Goal: Use online tool/utility: Utilize a website feature to perform a specific function

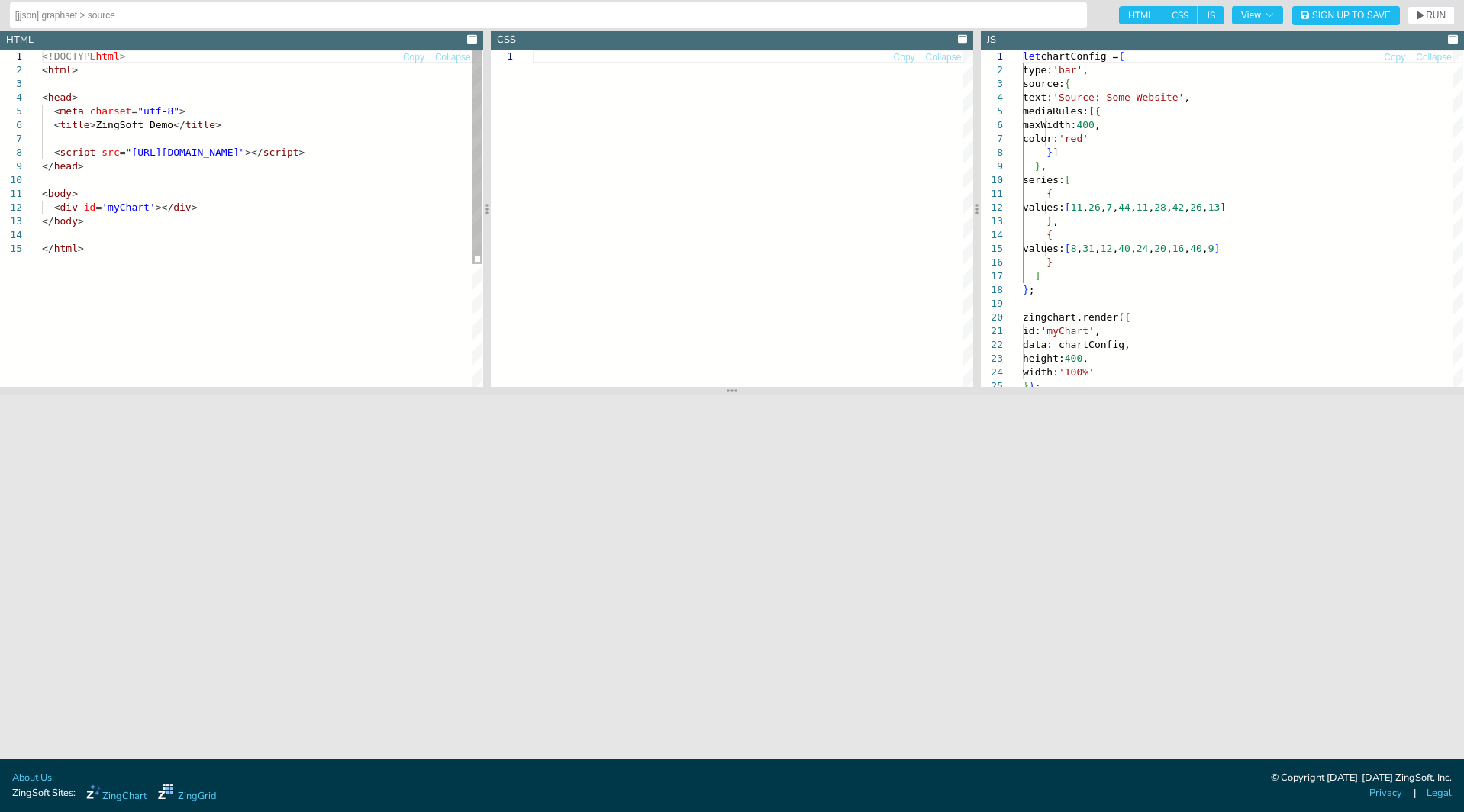
click at [313, 179] on div "<!DOCTYPE html > < html > < head > < meta charset = "utf-8" > < title > ZingSof…" at bounding box center [263, 315] width 441 height 529
click at [167, 137] on link "Follow link" at bounding box center [156, 133] width 52 height 11
click at [222, 203] on div "<!DOCTYPE html > < html > < head > < meta charset = "utf-8" > < title > ZingSof…" at bounding box center [263, 315] width 441 height 529
click at [267, 151] on div "<!DOCTYPE html > < html > < head > < meta charset = "utf-8" > < title > ZingSof…" at bounding box center [263, 315] width 441 height 529
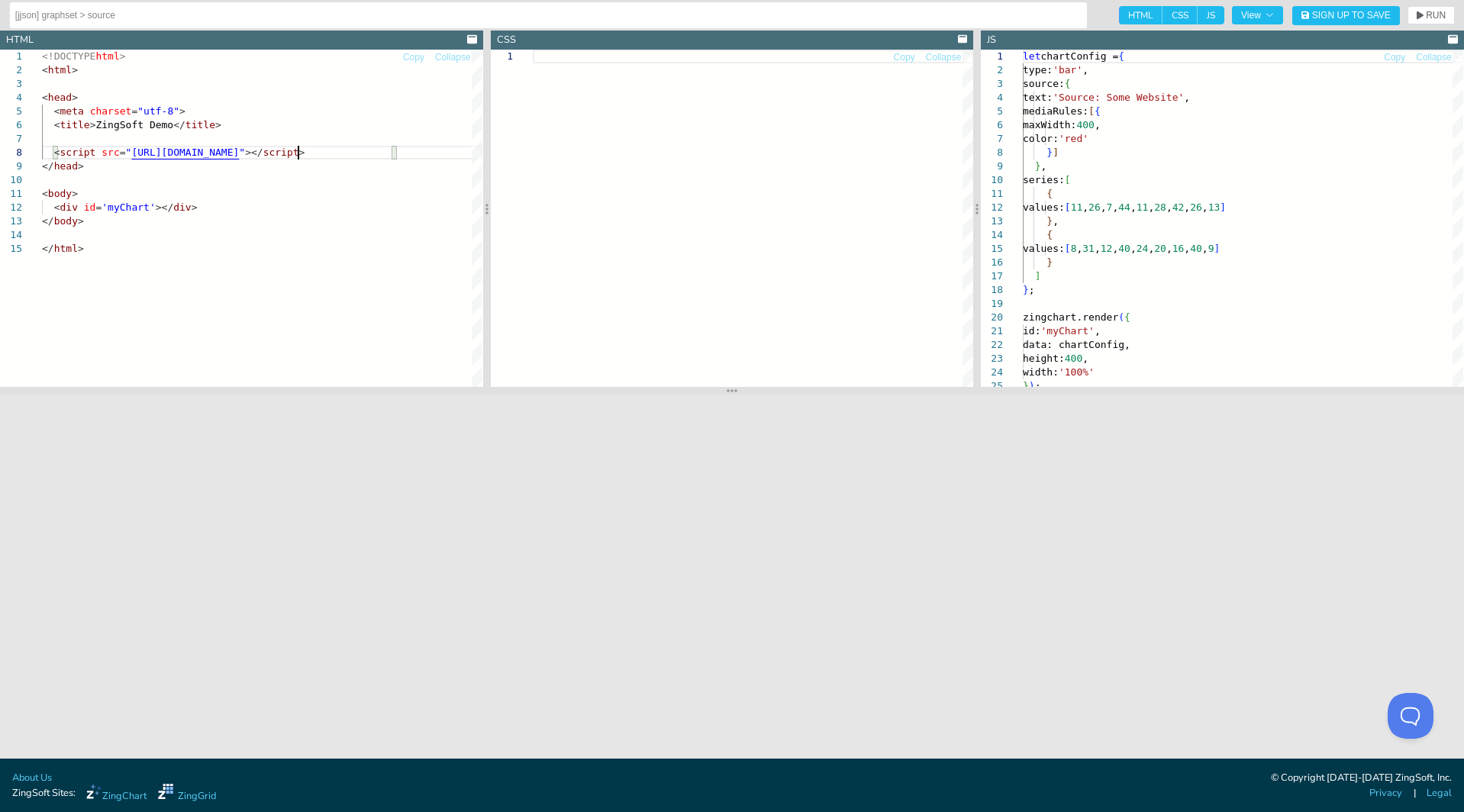
type textarea "<!DOCTYPE html> <html> <head> <meta charset="utf-8"> <title>ZingSoft Demo</titl…"
click at [1434, 17] on span "RUN" at bounding box center [1436, 15] width 20 height 9
click at [1202, 335] on div "values: [ 11 , 26 , 7 , 44 , 11 , 28 , 42 , 26 , 13 ] } , { values: [ 8 , 31 , …" at bounding box center [1244, 383] width 441 height 667
click at [1043, 276] on div "values: [ 11 , 26 , 7 , 44 , 11 , 28 , 42 , 26 , 13 ] } , { values: [ 8 , 31 , …" at bounding box center [1244, 383] width 441 height 667
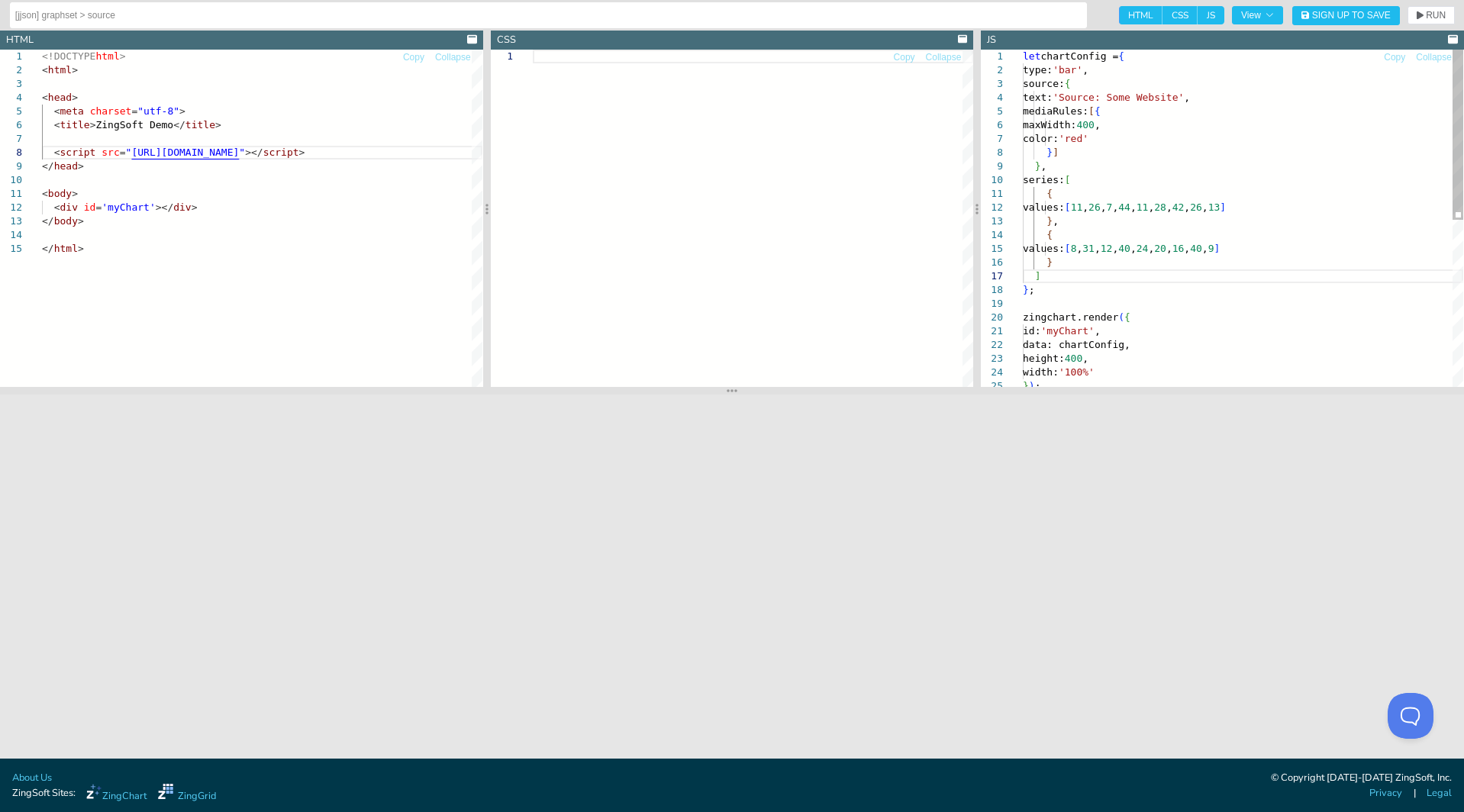
click at [1141, 185] on div "values: [ 11 , 26 , 7 , 44 , 11 , 28 , 42 , 26 , 13 ] } , { values: [ 8 , 31 , …" at bounding box center [1244, 383] width 441 height 667
click at [1120, 58] on div "values: [ 11 , 26 , 7 , 44 , 11 , 28 , 42 , 26 , 13 ] } , { values: [ 8 , 31 , …" at bounding box center [1244, 383] width 441 height 667
click at [1028, 289] on div "values: [ 11 , 26 , 7 , 44 , 11 , 28 , 42 , 26 , 13 ] } , { values: [ 8 , 31 , …" at bounding box center [1244, 383] width 441 height 667
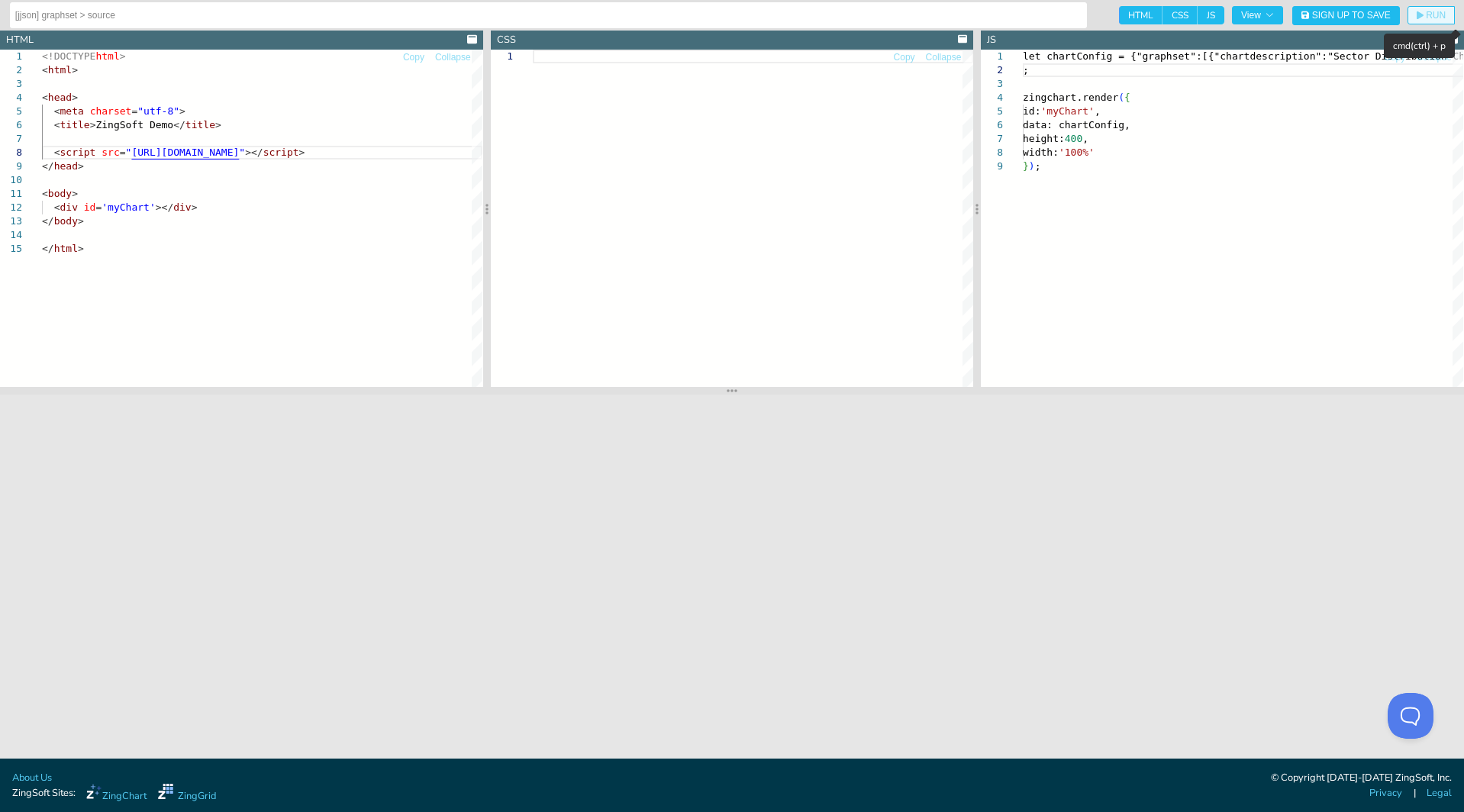
click at [1432, 17] on span "RUN" at bounding box center [1436, 15] width 20 height 9
drag, startPoint x: 1430, startPoint y: 1, endPoint x: 1089, endPoint y: 343, distance: 483.0
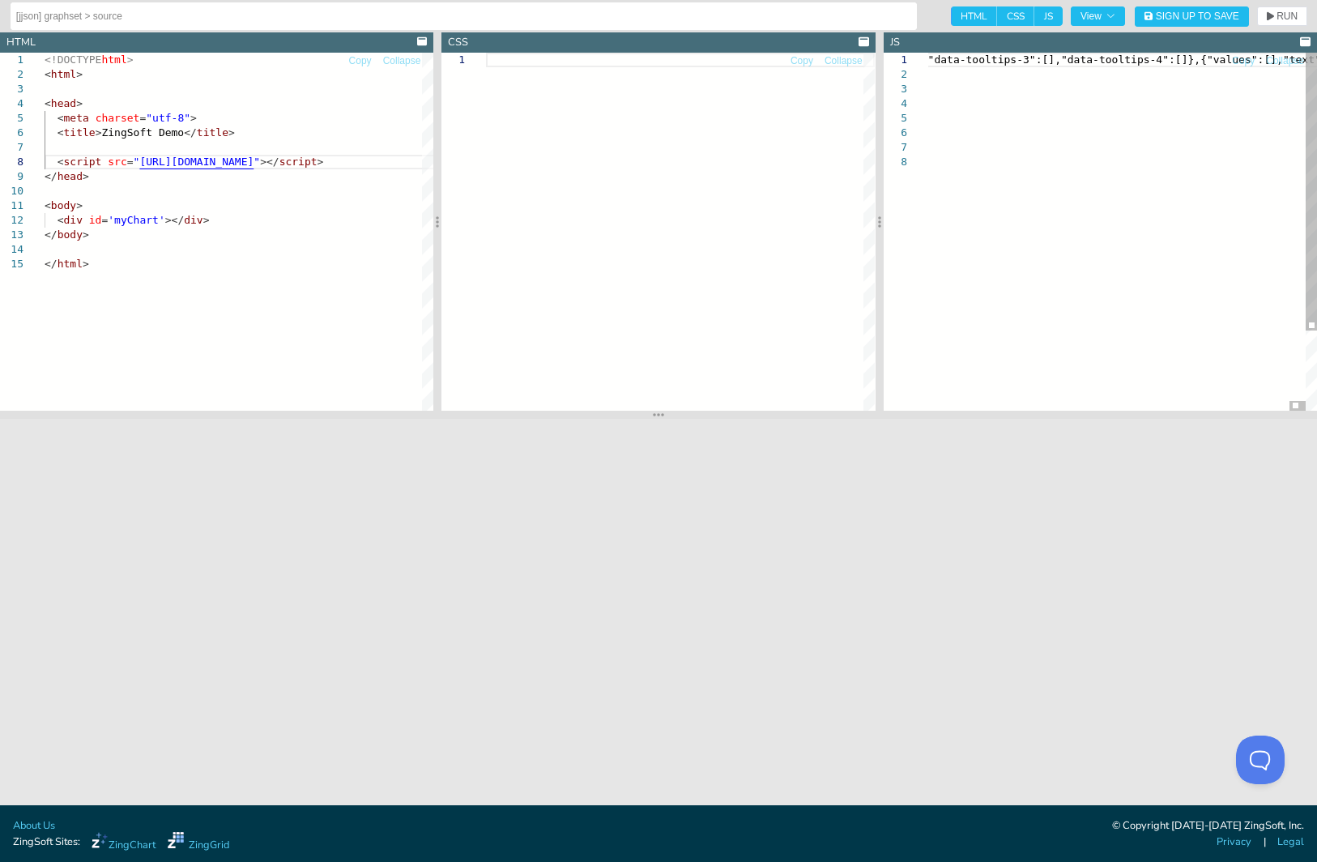
scroll to position [1, 2893]
type textarea "x":{"text-align":""}},"type":"treemap"}],"gui":{"behaviors":[{"id":"Reload","en…"
click at [1284, 20] on span "RUN" at bounding box center [1287, 16] width 21 height 10
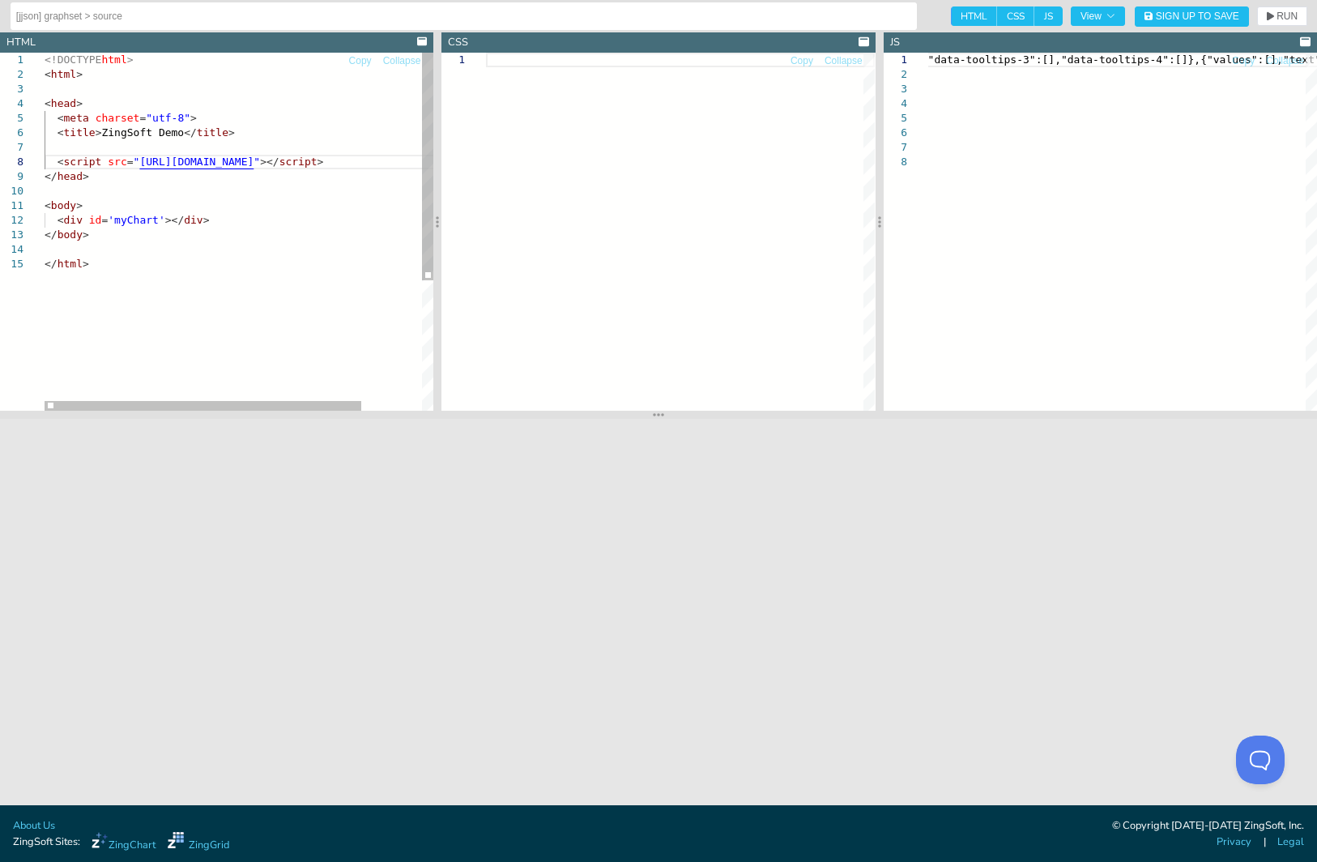
click at [328, 164] on div "<!DOCTYPE html > < html > < head > < meta charset = "utf-8" > < title > ZingSof…" at bounding box center [276, 334] width 463 height 562
click at [203, 143] on link "Follow link" at bounding box center [199, 141] width 55 height 12
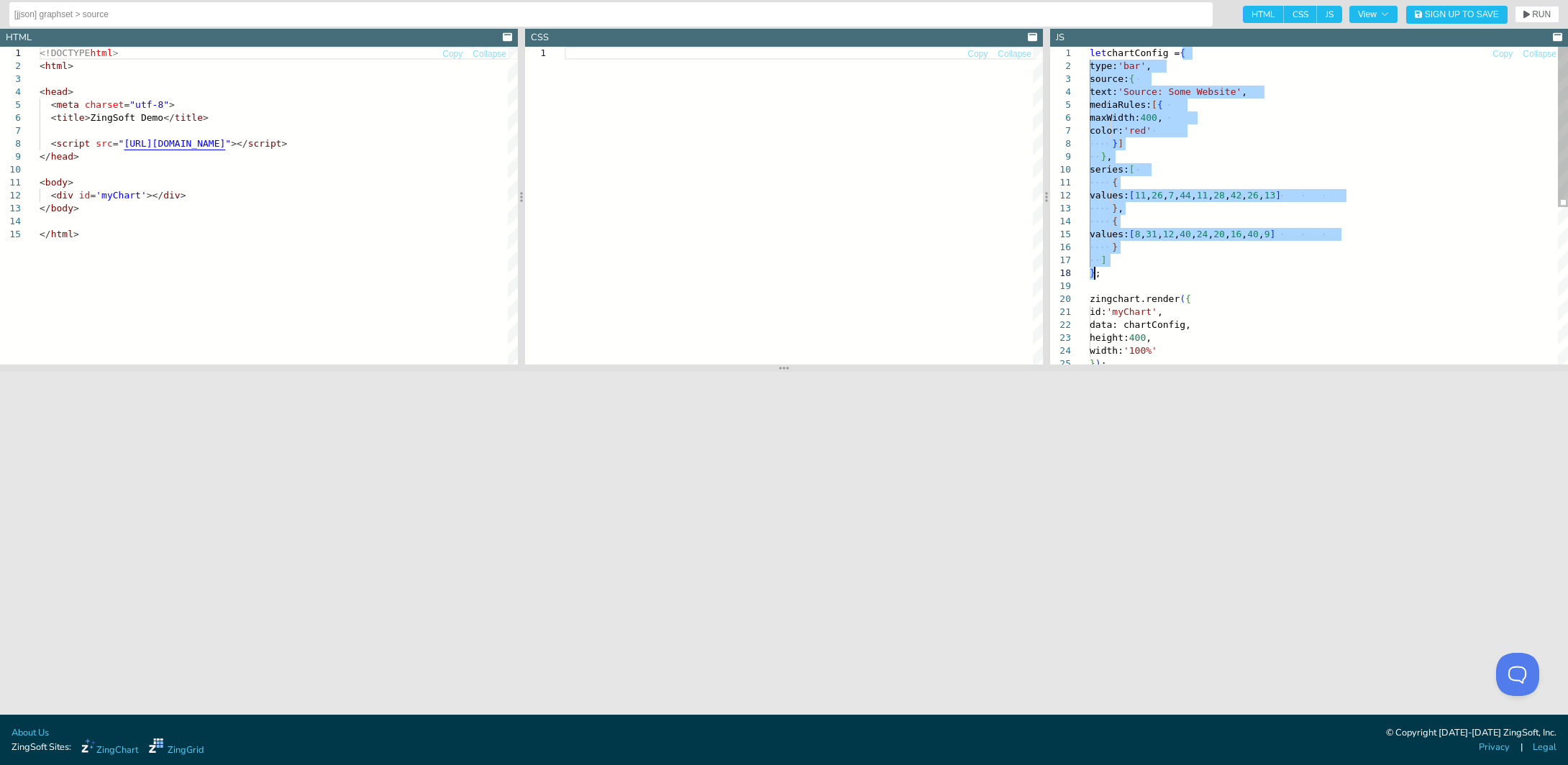
drag, startPoint x: 1183, startPoint y: 55, endPoint x: 1093, endPoint y: 276, distance: 238.6
click at [1093, 276] on div "let chartConfig = { type: 'bar' , source: { text: 'Source: Some Website' , medi…" at bounding box center [1329, 361] width 479 height 628
type textarea "ox":{"text-align":""}},"type":"treemap"}],"gui":{"behaviors":[{"id":"Reload","e…"
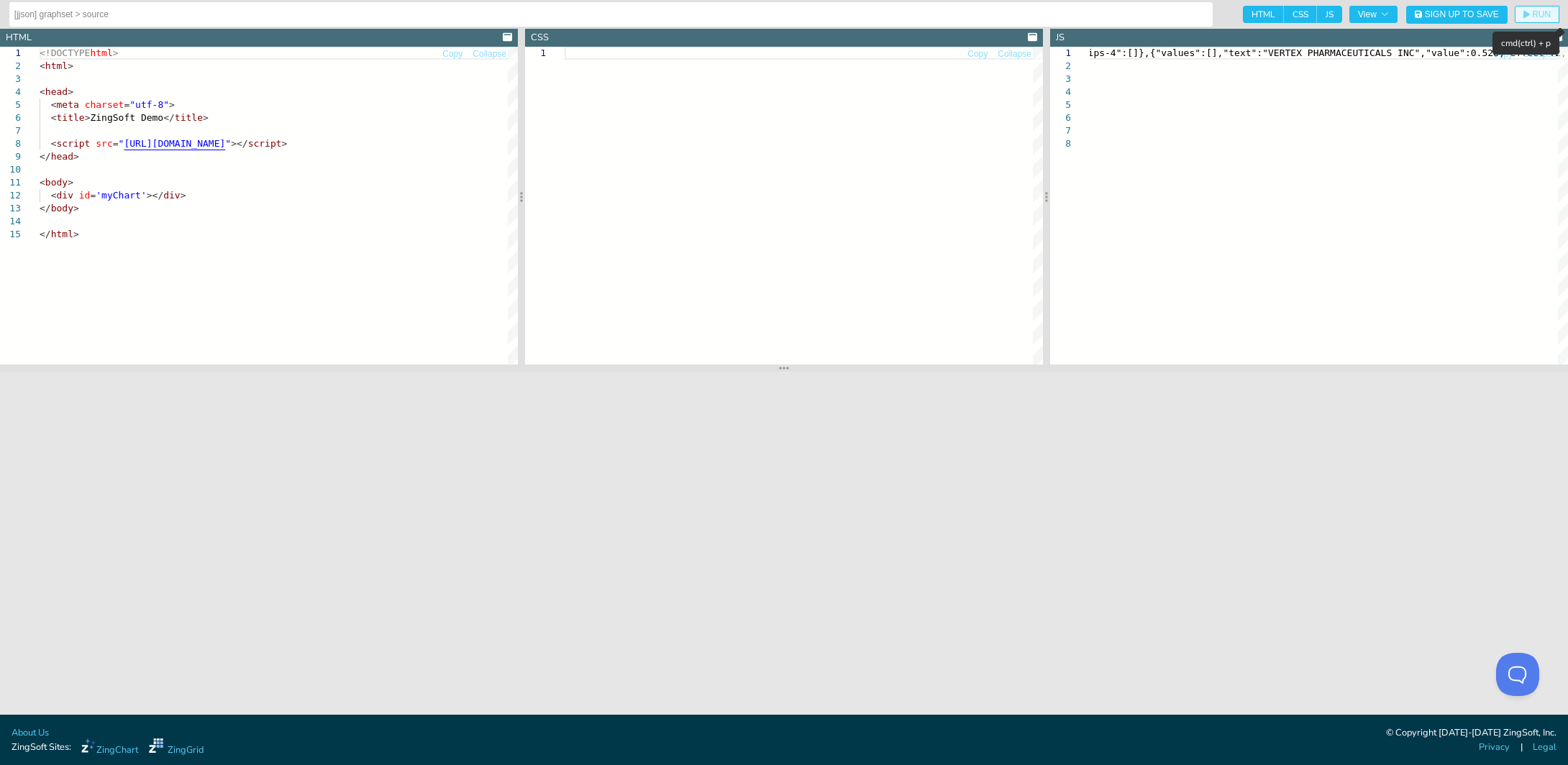
click at [1536, 15] on span "RUN" at bounding box center [1541, 14] width 19 height 9
click at [1534, 13] on span "RUN" at bounding box center [1541, 14] width 19 height 9
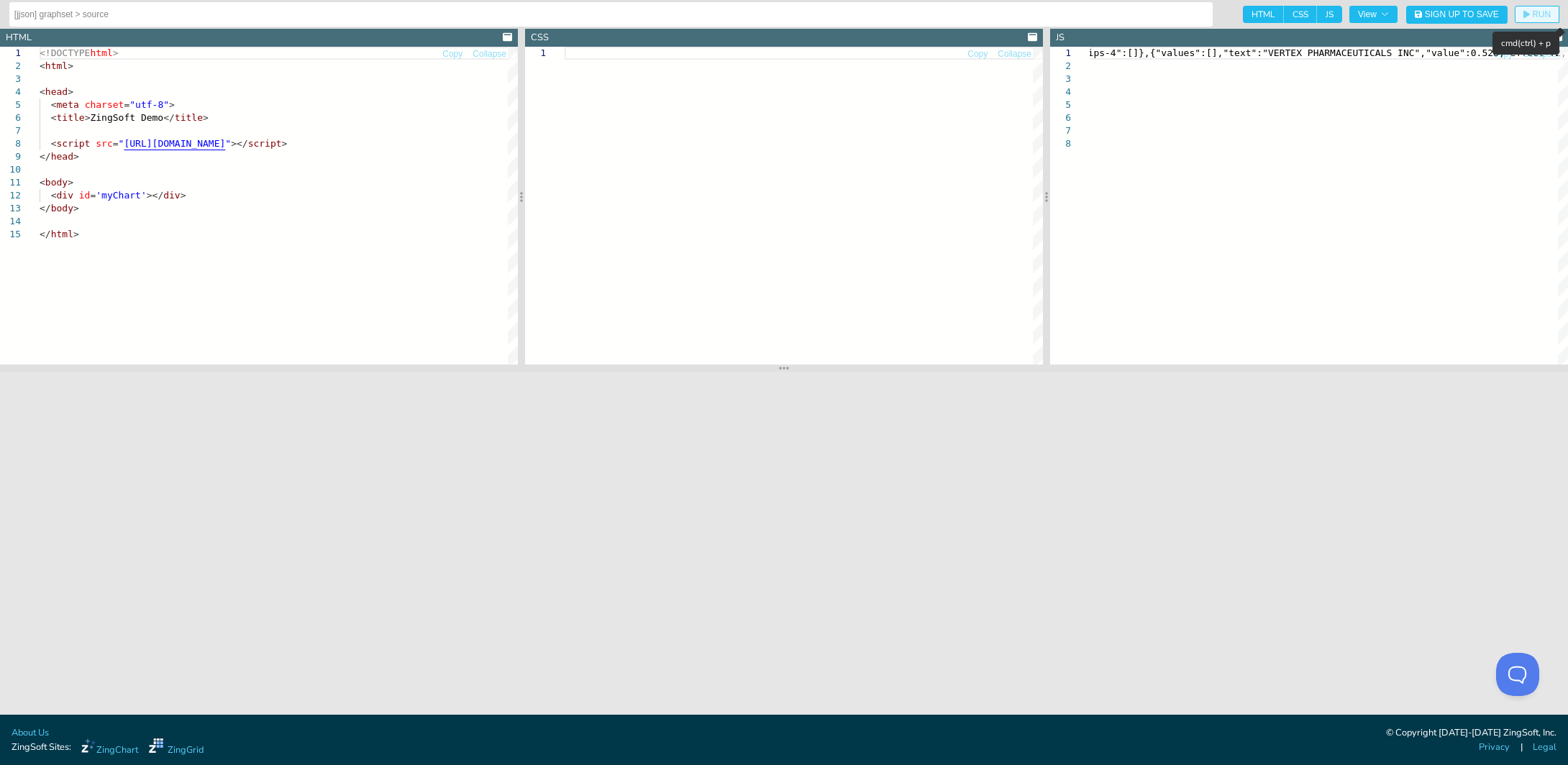
click at [1534, 13] on span "RUN" at bounding box center [1541, 14] width 19 height 9
click at [401, 141] on div "<!DOCTYPE html > < html > < head > < meta charset = "utf-8" > < title > ZingSof…" at bounding box center [279, 296] width 479 height 499
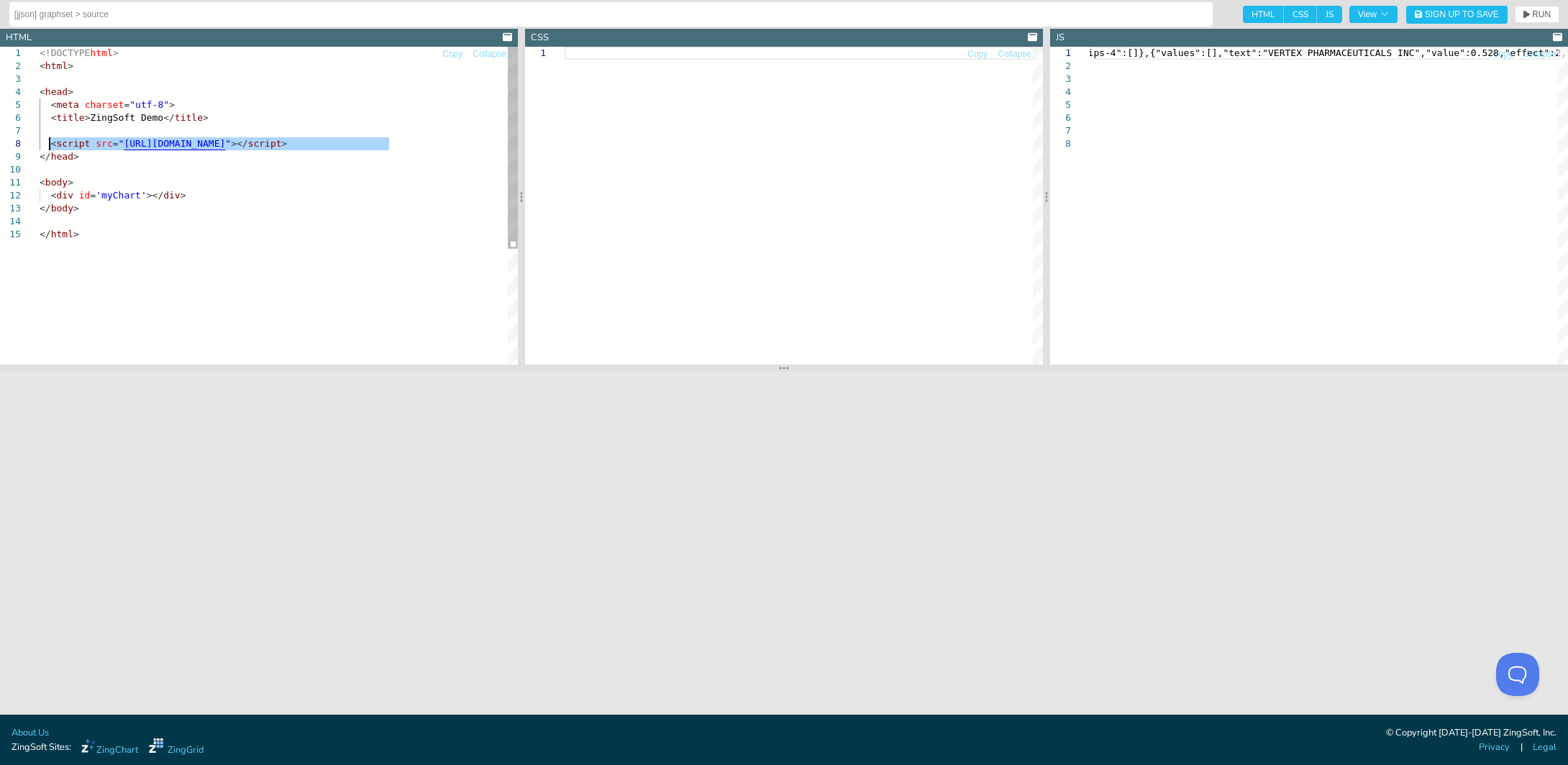
type textarea "<!DOCTYPE html> <html> <head> <meta charset="utf-8"> <title>ZingSoft Demo</titl…"
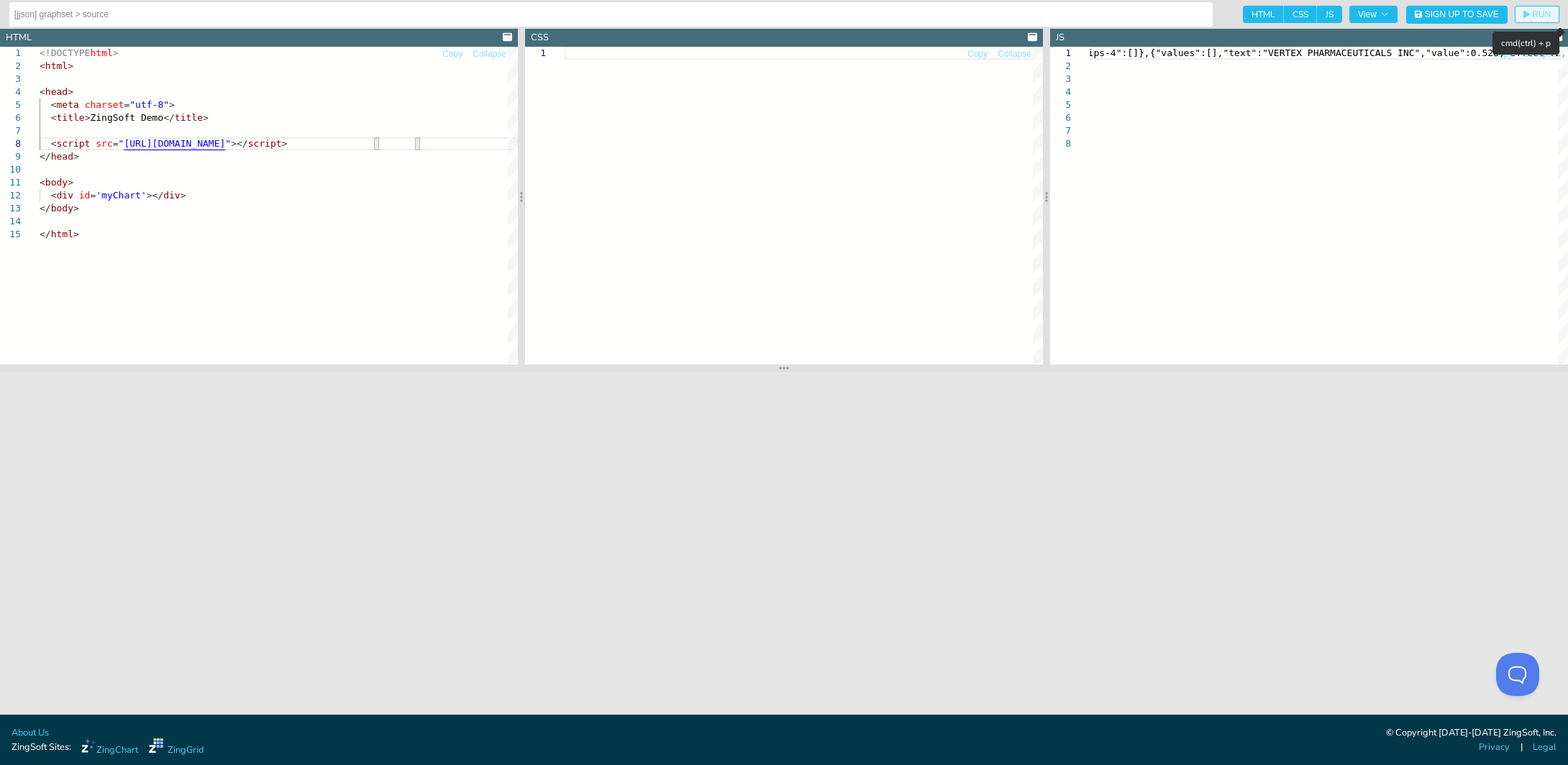
click at [1545, 18] on span "RUN" at bounding box center [1541, 14] width 19 height 9
click at [1536, 14] on span "RUN" at bounding box center [1541, 14] width 19 height 9
